Goal: Transaction & Acquisition: Purchase product/service

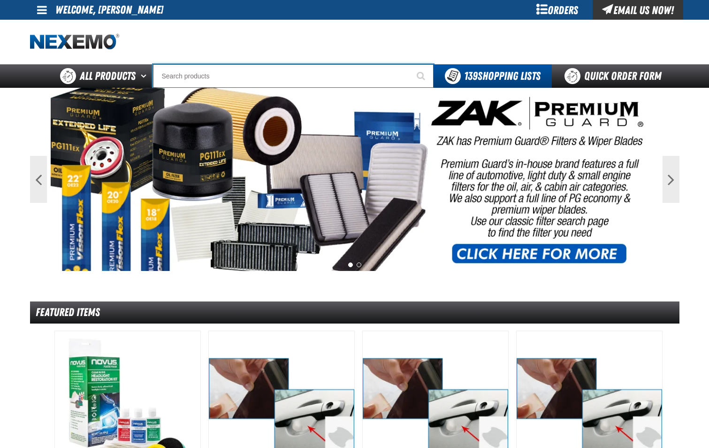
click at [230, 77] on input "Search" at bounding box center [293, 75] width 281 height 23
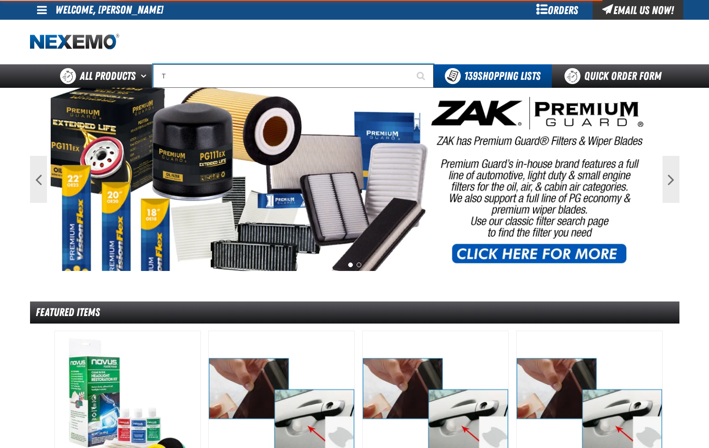
type input "TA"
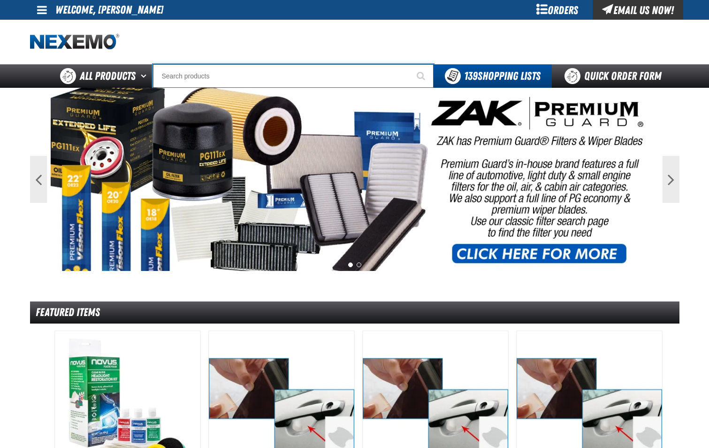
click at [230, 77] on input "Search" at bounding box center [293, 75] width 281 height 23
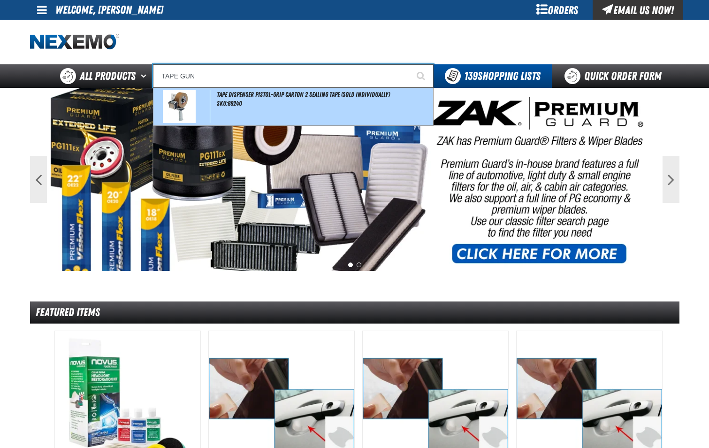
click at [234, 103] on span "SKU:89240" at bounding box center [229, 103] width 25 height 8
type input "Tape Dispenser Pistol-Grip Carton 2 Sealing Tape (Sold Individually)"
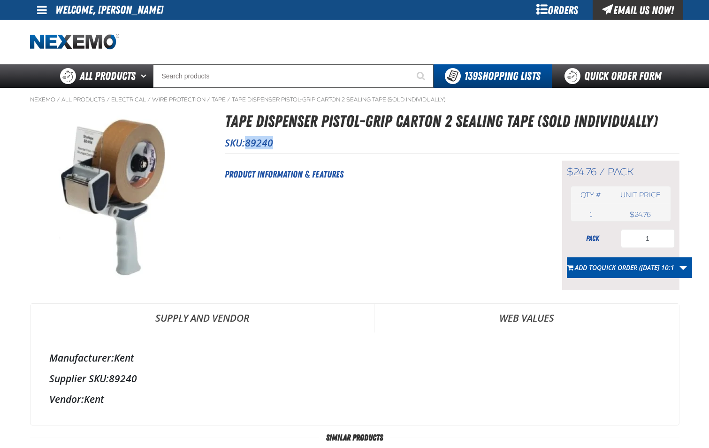
drag, startPoint x: 247, startPoint y: 142, endPoint x: 279, endPoint y: 145, distance: 32.5
click at [279, 145] on p "SKU: 89240" at bounding box center [452, 142] width 455 height 13
drag, startPoint x: 279, startPoint y: 145, endPoint x: 265, endPoint y: 144, distance: 14.6
copy span "89240"
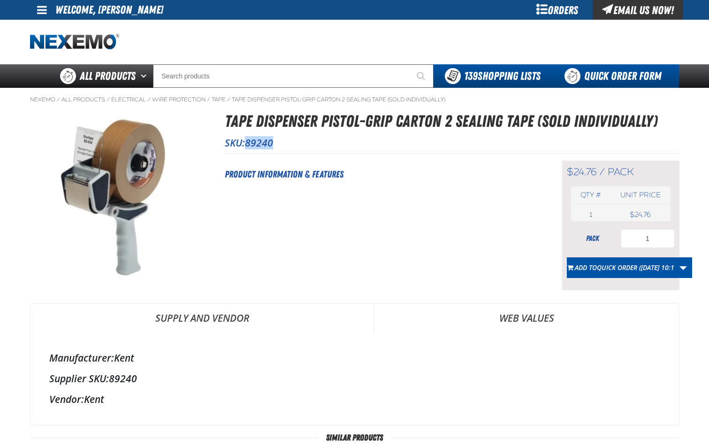
click at [595, 73] on link "Quick Order Form" at bounding box center [615, 75] width 127 height 23
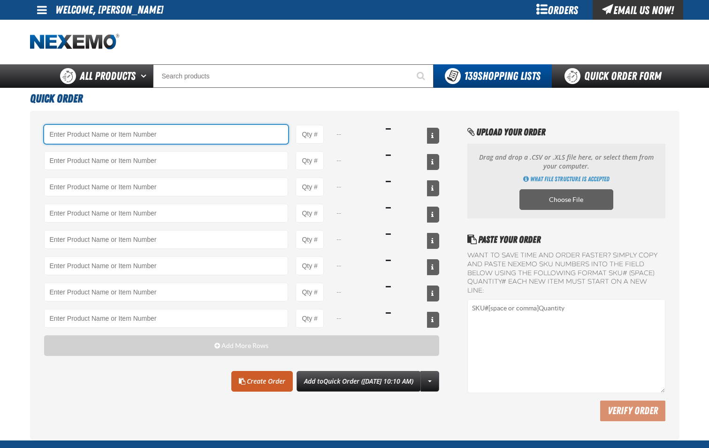
paste input "89240"
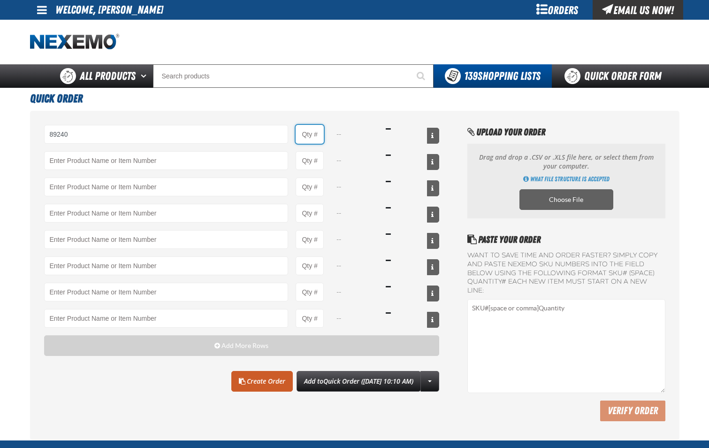
click at [317, 142] on input "Product Quantity" at bounding box center [310, 134] width 28 height 19
type input "89240 - Tape Dispenser Pistol-Grip Carton 2 Sealing Tape (Sold Individually)"
type input "1"
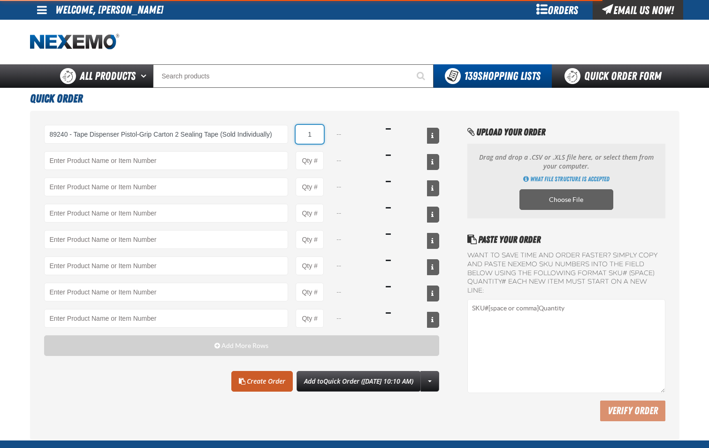
select select "pack"
click at [318, 137] on input "1" at bounding box center [310, 134] width 28 height 19
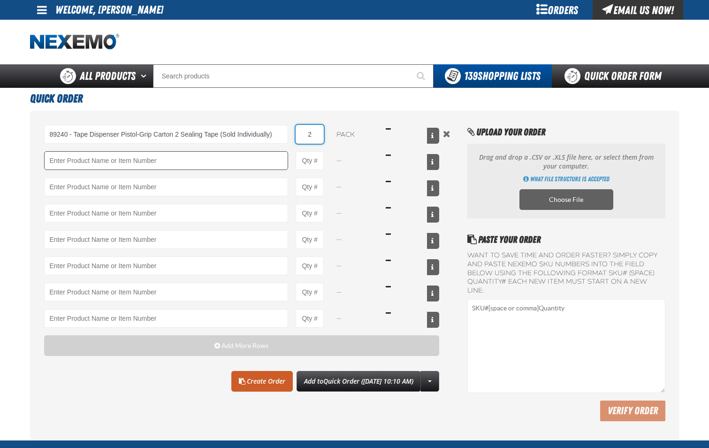
type input "2"
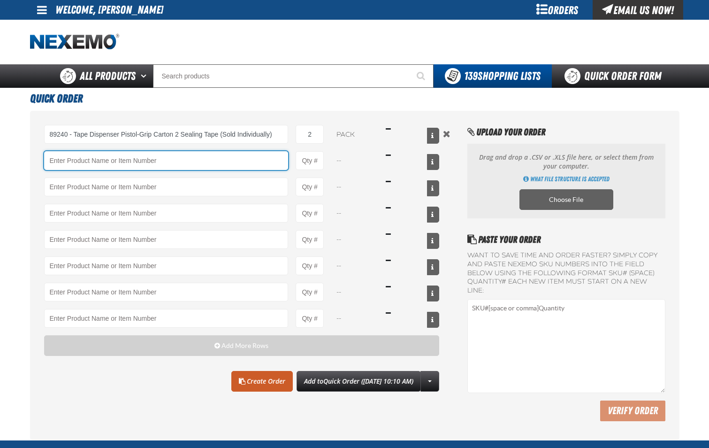
click at [270, 167] on input "Product" at bounding box center [166, 160] width 244 height 19
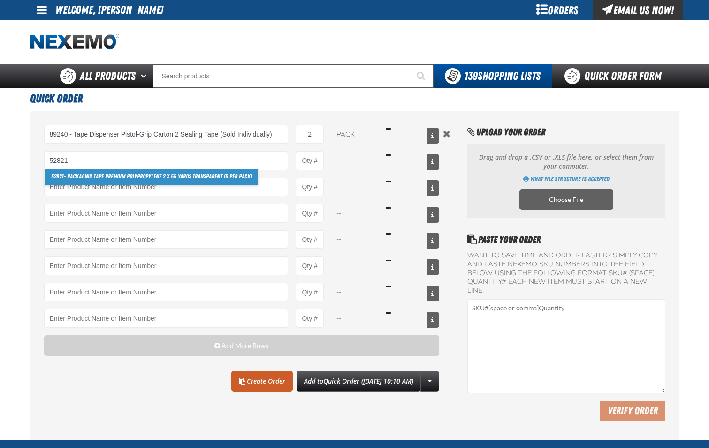
click at [245, 179] on link "52821 - Packaging Tape Premium Polypropylene 2 X 55 Yards Transparent (6 per pa…" at bounding box center [151, 176] width 213 height 16
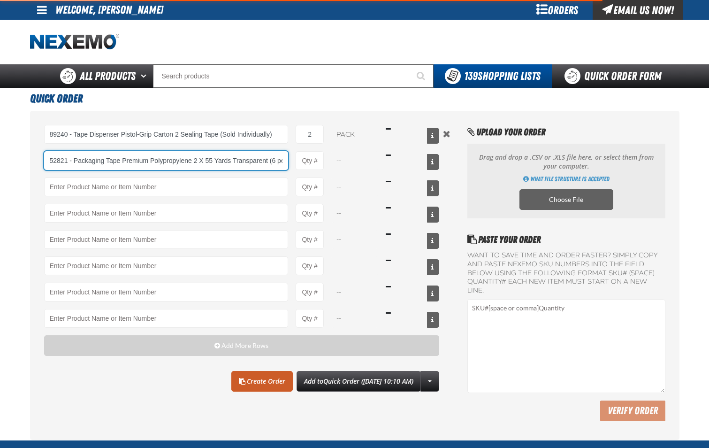
scroll to position [0, 22]
type input "52821 - Packaging Tape Premium Polypropylene 2 X 55 Yards Transparent (6 per pa…"
type input "1"
select select "pack"
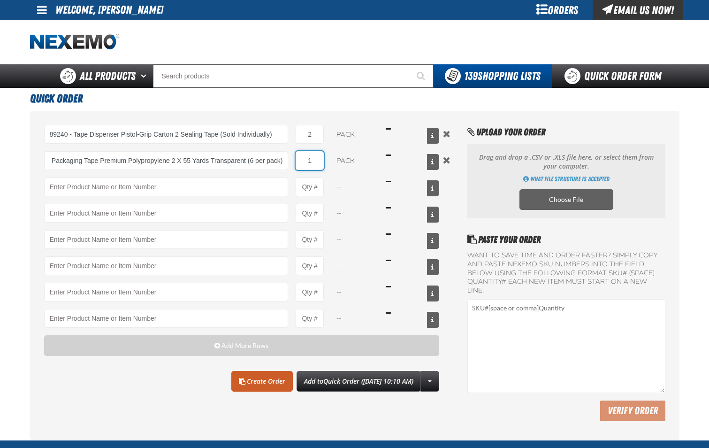
scroll to position [0, 0]
click at [314, 167] on input "1" at bounding box center [310, 160] width 28 height 19
type input "52821 - Packaging Tape Premium Polypropylene 2 X 55 Yards Transparent (6 per pa…"
type input "2"
click at [255, 380] on link "Create Order" at bounding box center [261, 381] width 61 height 21
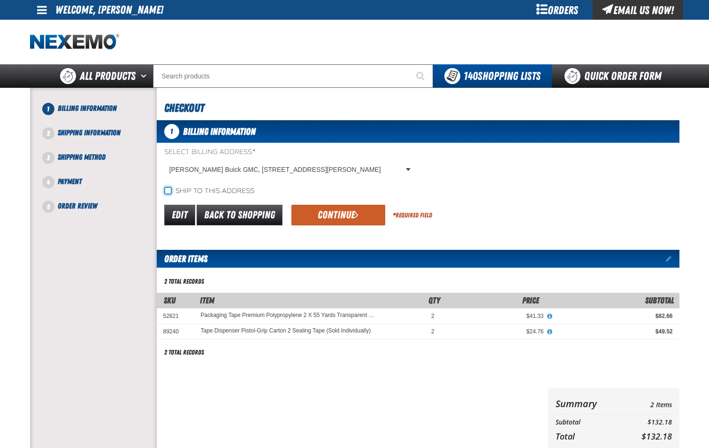
click at [171, 191] on input "Ship to this address" at bounding box center [168, 191] width 8 height 8
checkbox input "true"
click at [316, 218] on button "Continue" at bounding box center [338, 215] width 94 height 21
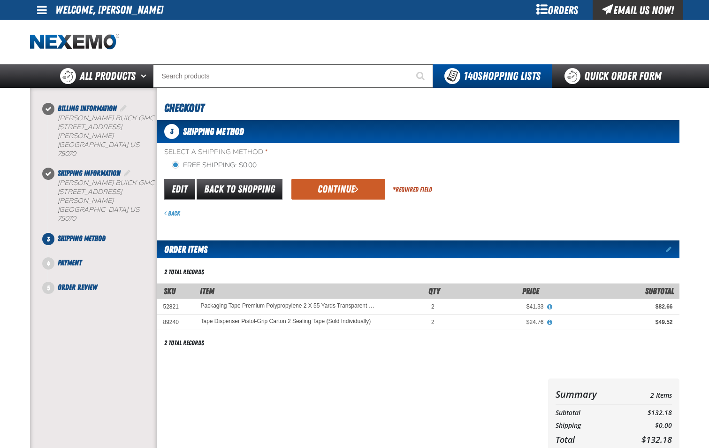
click at [331, 190] on button "Continue" at bounding box center [338, 189] width 94 height 21
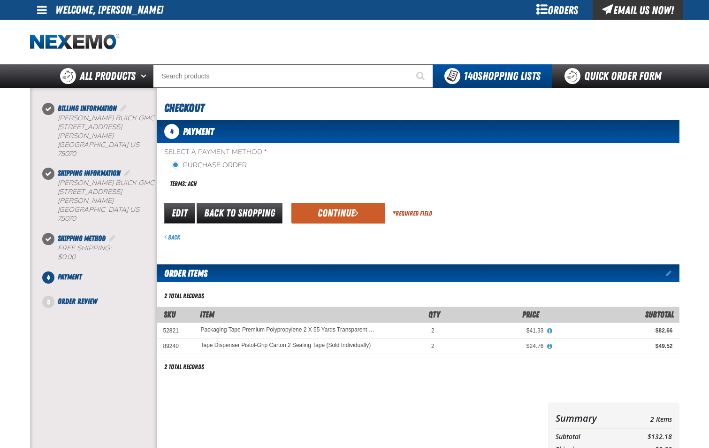
click at [334, 210] on button "Continue" at bounding box center [338, 213] width 94 height 21
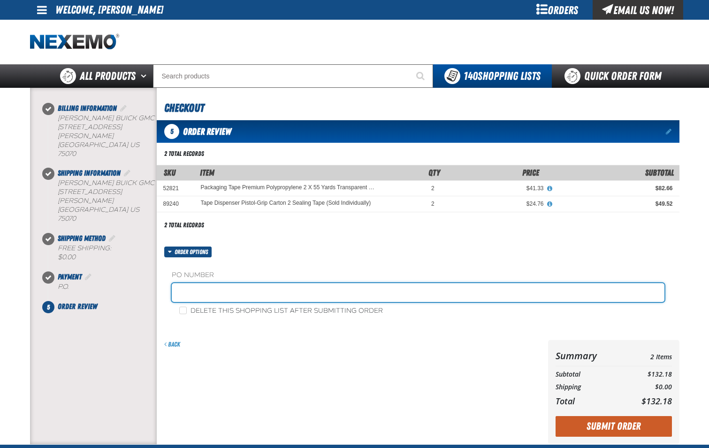
click at [278, 298] on input "text" at bounding box center [418, 292] width 493 height 19
type input "SHOP-JL"
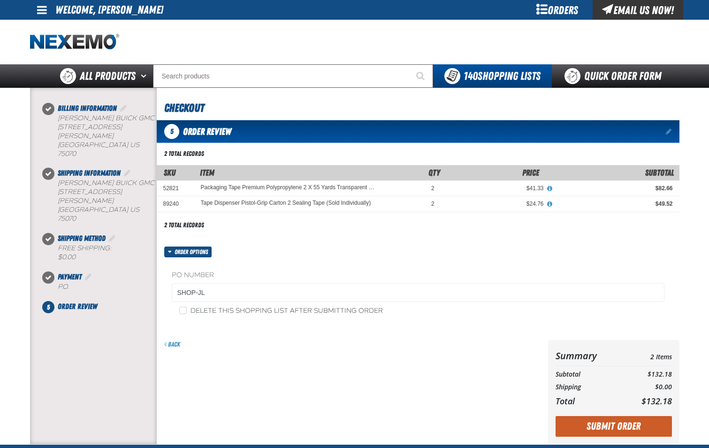
click at [177, 309] on div "Delete this shopping list after submitting order" at bounding box center [418, 310] width 493 height 10
click at [186, 311] on input "Delete this shopping list after submitting order" at bounding box center [183, 310] width 8 height 8
checkbox input "true"
click at [592, 425] on button "Submit Order" at bounding box center [613, 426] width 116 height 21
